Goal: Information Seeking & Learning: Find specific page/section

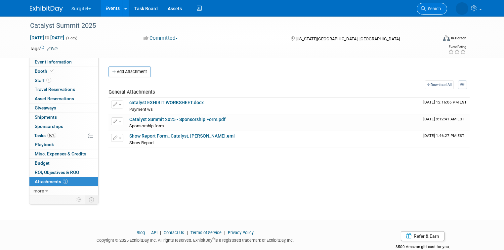
click at [438, 9] on span "Search" at bounding box center [432, 8] width 15 height 5
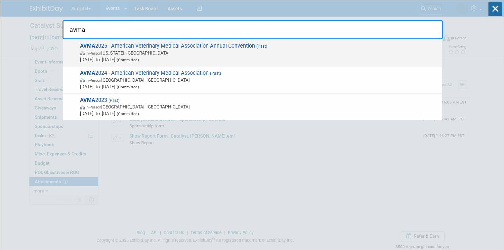
type input "avma"
click at [169, 48] on span "AVMA 2025 - American Veterinary Medical Association Annual Convention (Past) In…" at bounding box center [258, 53] width 361 height 20
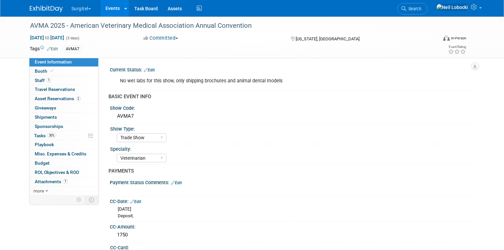
select select "Trade Show"
select select "Veterinarian"
select select "SkyMiles - 93008"
select select "No"
click at [52, 182] on span "Attachments 7" at bounding box center [51, 181] width 33 height 5
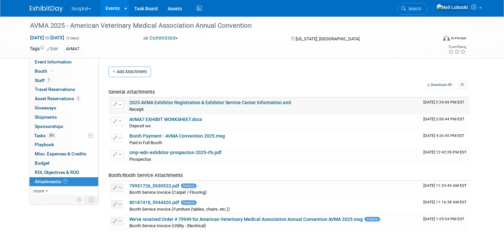
click at [222, 101] on link "2025 AVMA Exhibitor Registration & Exhibitor Service Center Information.eml" at bounding box center [210, 102] width 162 height 5
click at [64, 58] on link "Event Information" at bounding box center [63, 61] width 69 height 9
select select "Trade Show"
select select "Veterinarian"
select select "SkyMiles - 93008"
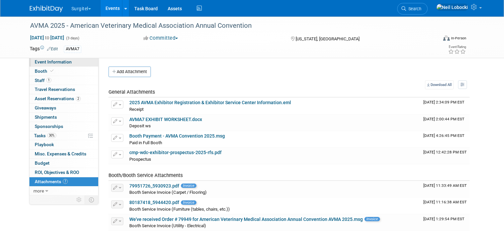
select select "No"
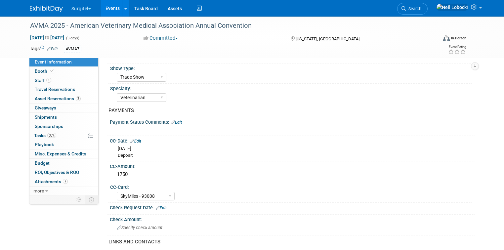
scroll to position [61, 0]
click at [40, 181] on span "Attachments 7" at bounding box center [51, 181] width 33 height 5
